Goal: Information Seeking & Learning: Learn about a topic

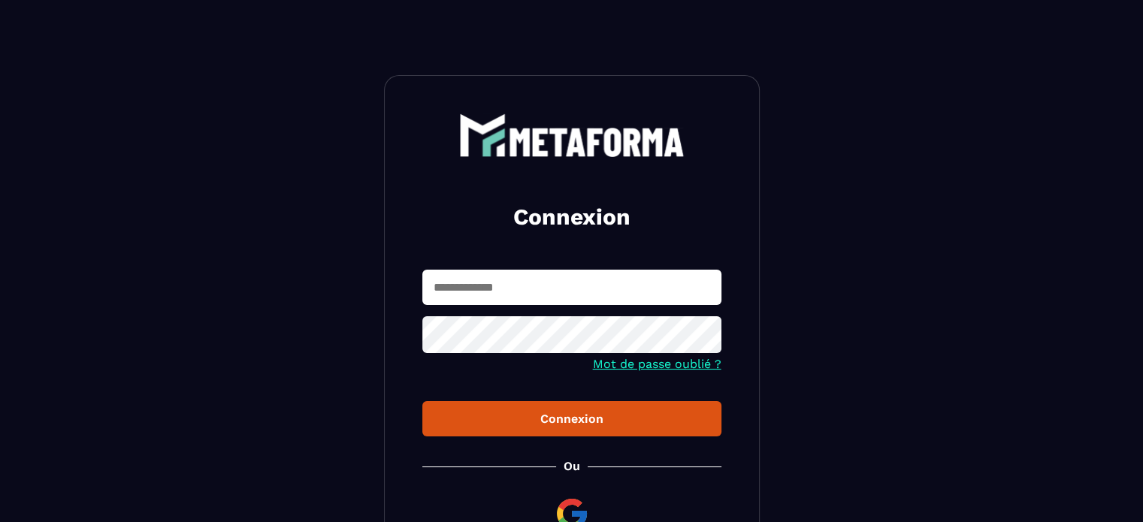
click at [448, 292] on input "text" at bounding box center [571, 287] width 299 height 35
type input "**********"
click at [496, 419] on div "Connexion" at bounding box center [571, 419] width 275 height 14
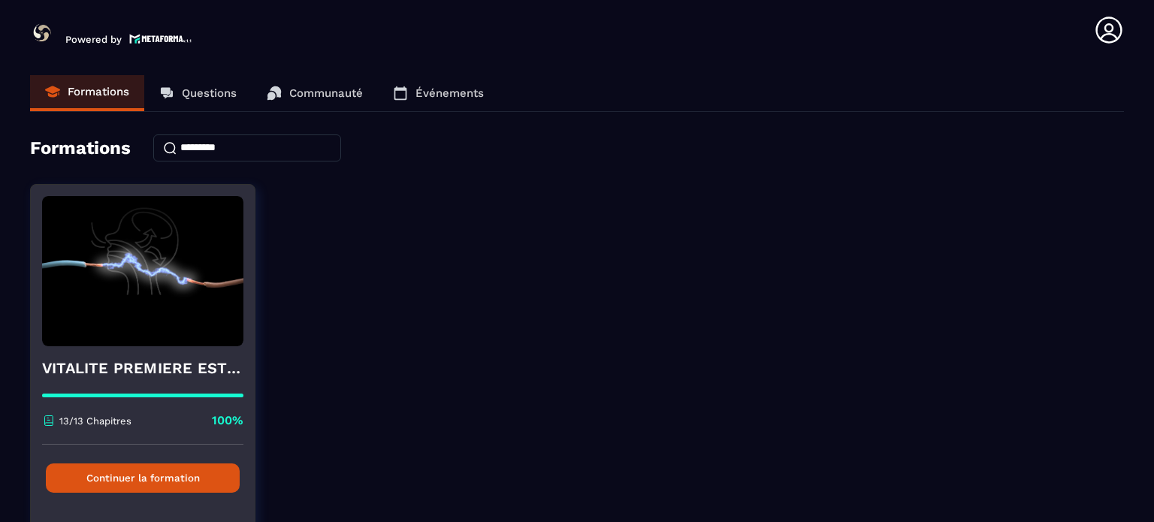
click at [181, 480] on button "Continuer la formation" at bounding box center [143, 478] width 194 height 29
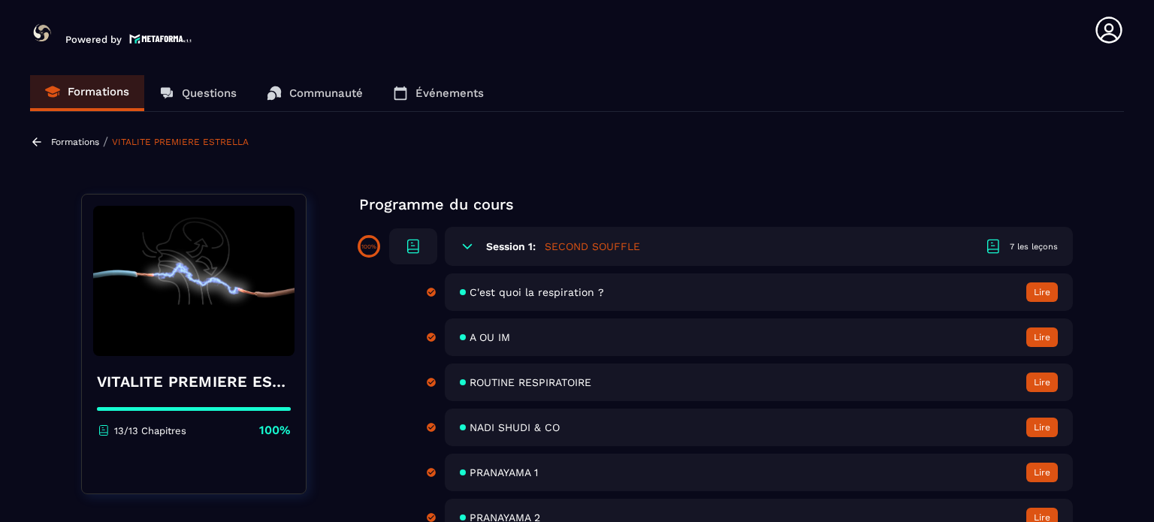
click at [471, 341] on span "A OU IM" at bounding box center [490, 337] width 41 height 12
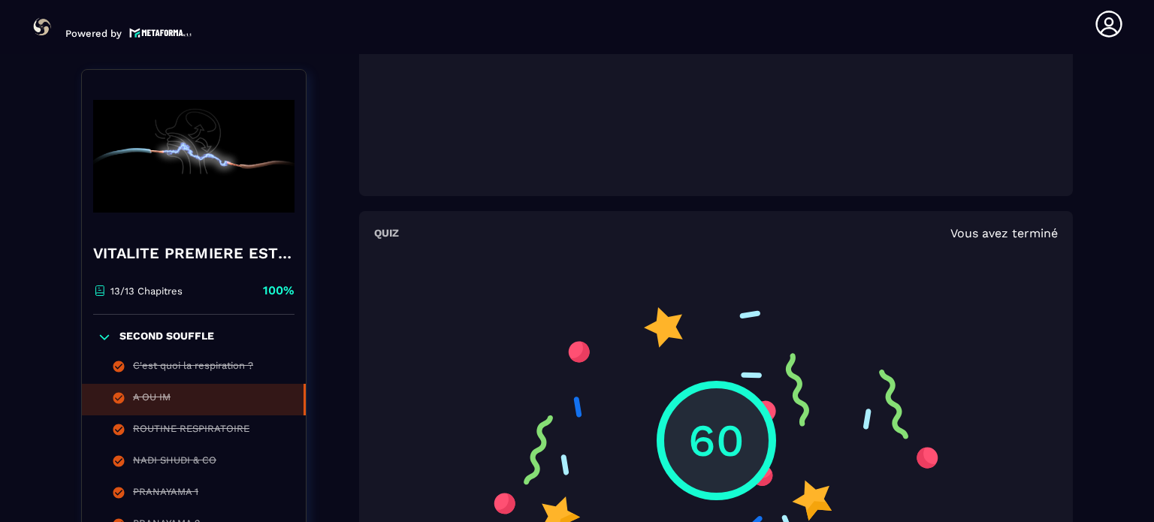
scroll to position [908, 0]
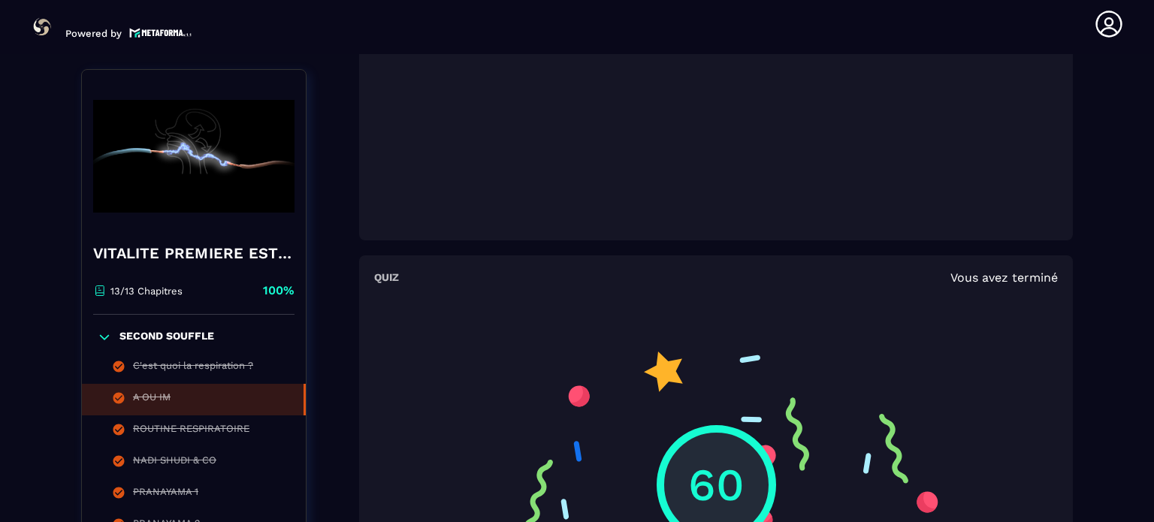
click at [690, 458] on p "60" at bounding box center [716, 486] width 56 height 62
click at [967, 276] on span "Vous avez terminé" at bounding box center [1004, 278] width 107 height 14
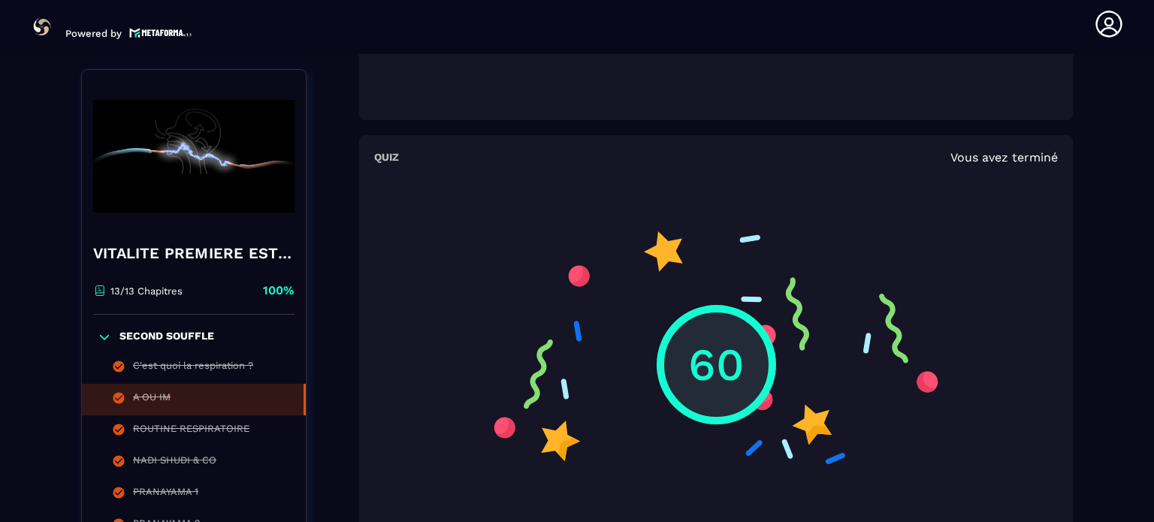
scroll to position [1133, 0]
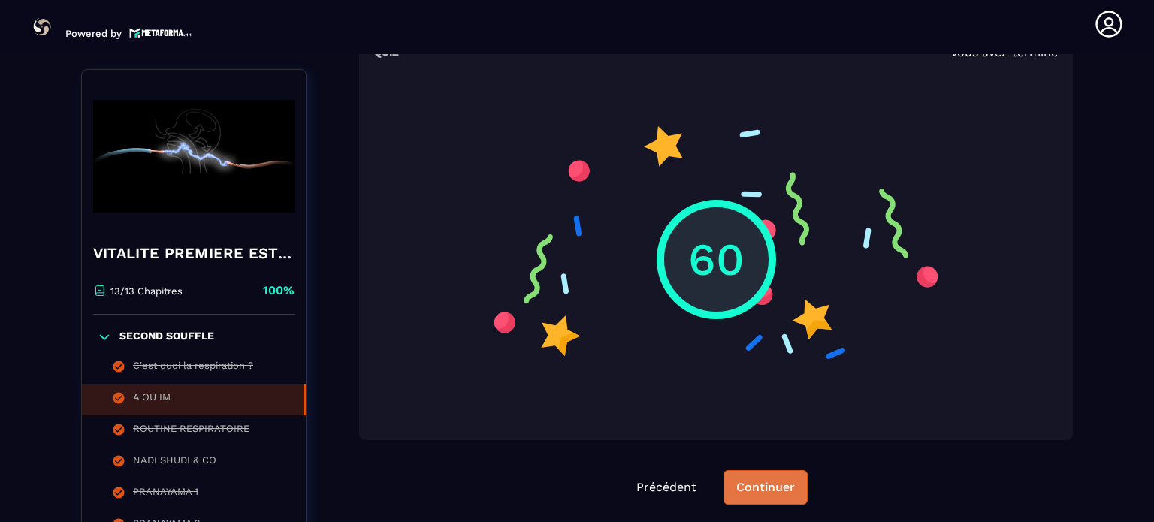
click at [758, 480] on div "Continuer" at bounding box center [766, 487] width 59 height 15
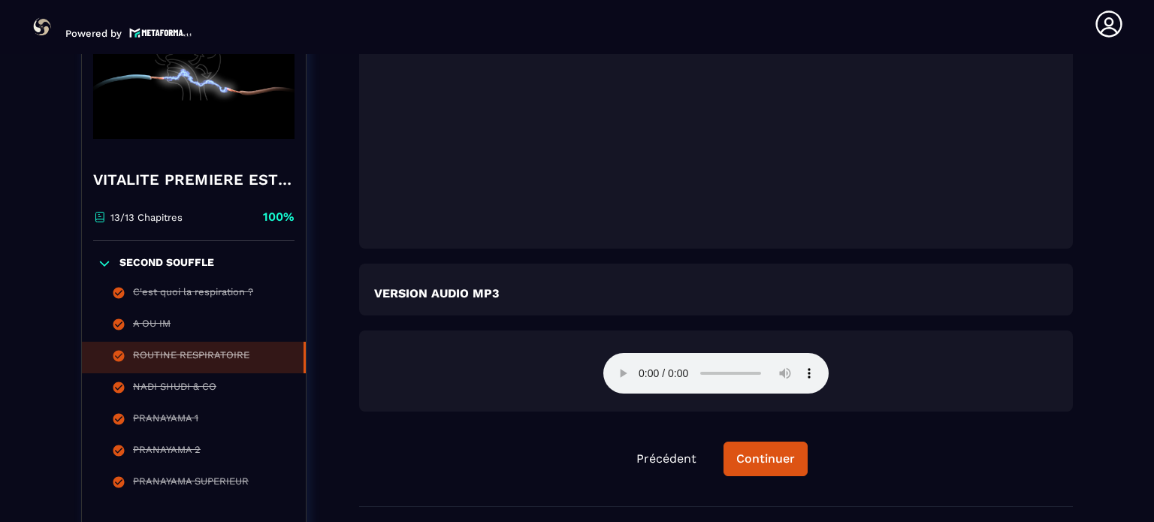
scroll to position [2411, 0]
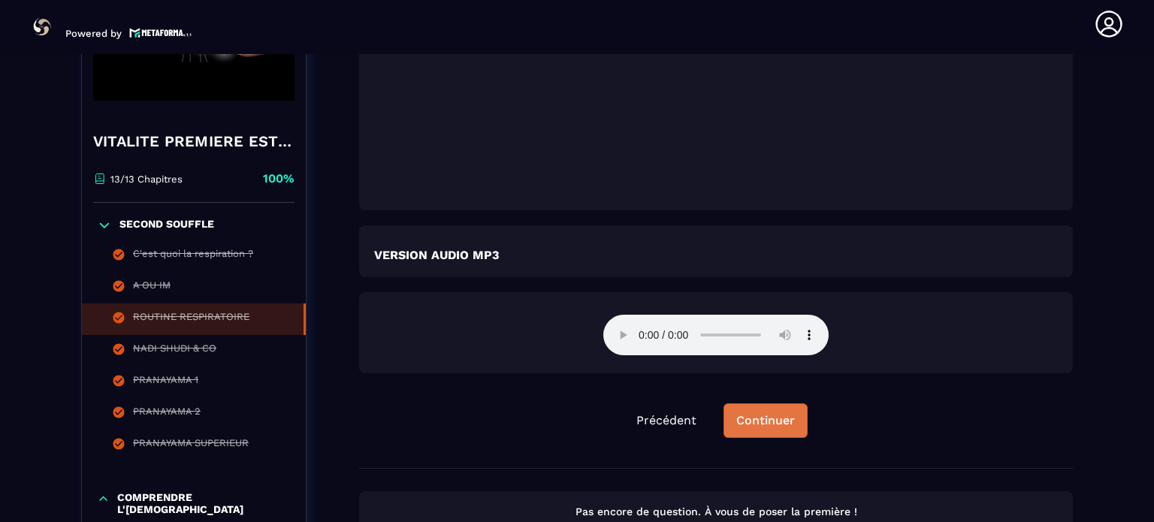
click at [780, 428] on div "Continuer" at bounding box center [766, 420] width 59 height 15
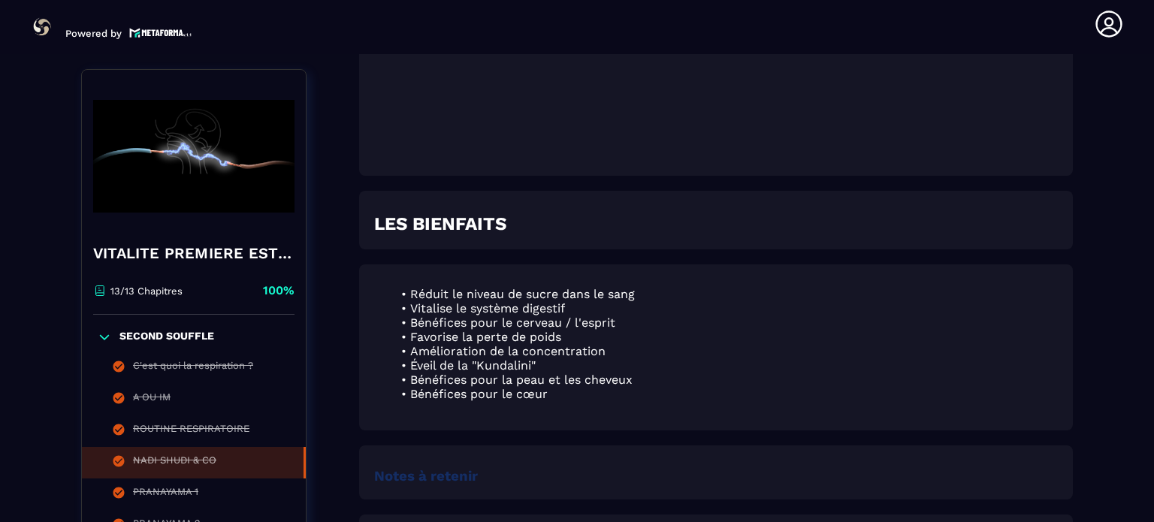
scroll to position [833, 0]
